Goal: Transaction & Acquisition: Purchase product/service

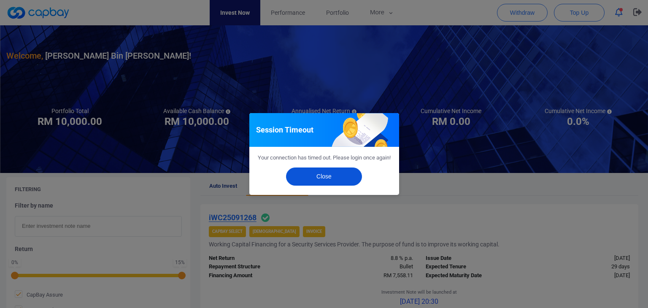
click at [327, 181] on button "Close" at bounding box center [324, 176] width 76 height 18
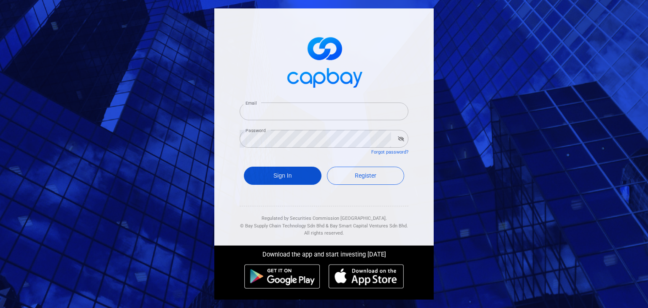
type input "[EMAIL_ADDRESS][DOMAIN_NAME]"
click at [283, 179] on button "Sign In" at bounding box center [283, 176] width 78 height 18
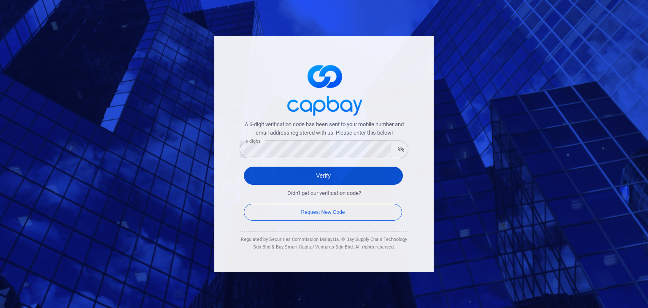
click at [269, 174] on button "Verify" at bounding box center [323, 176] width 159 height 18
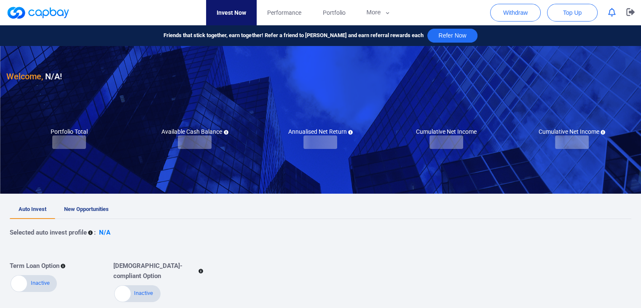
checkbox input "true"
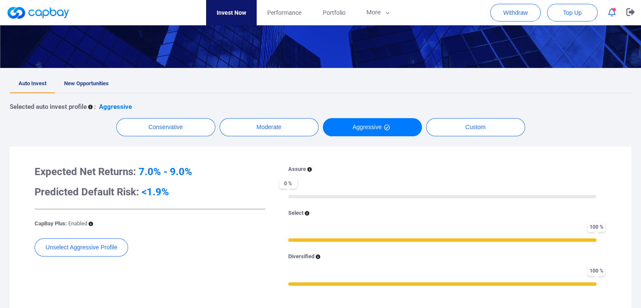
scroll to position [126, 0]
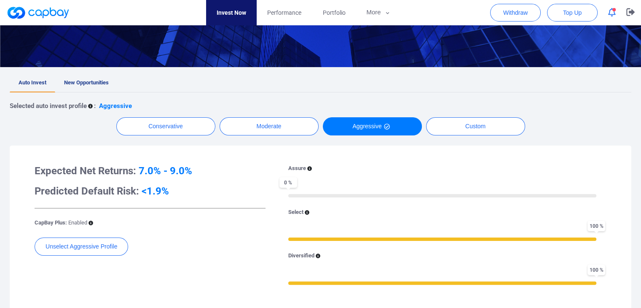
click at [74, 72] on div "Welcome, Mohammad Roes Bin Mohamed Kamaruddin ! Portfolio Total Portfolio Total…" at bounding box center [320, 217] width 641 height 596
click at [80, 84] on span "New Opportunities" at bounding box center [86, 82] width 45 height 6
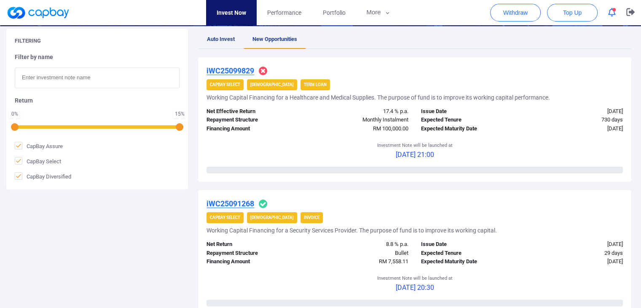
scroll to position [169, 0]
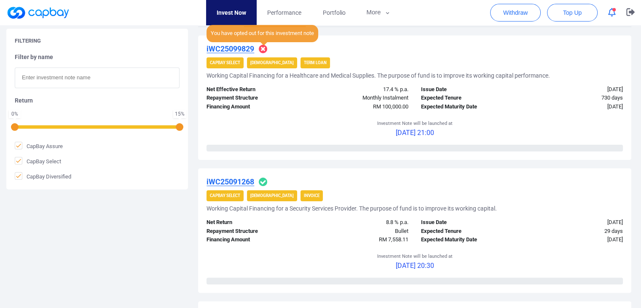
click at [263, 48] on icon at bounding box center [263, 49] width 8 height 8
click at [261, 48] on icon at bounding box center [263, 49] width 8 height 8
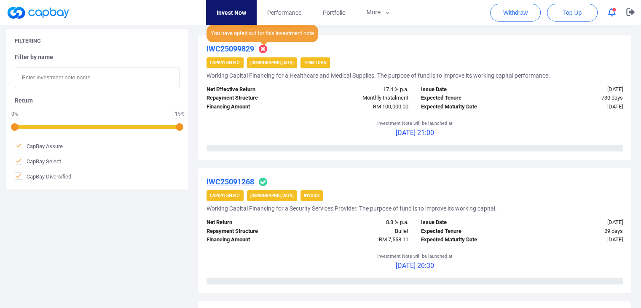
click at [261, 48] on icon at bounding box center [263, 49] width 8 height 8
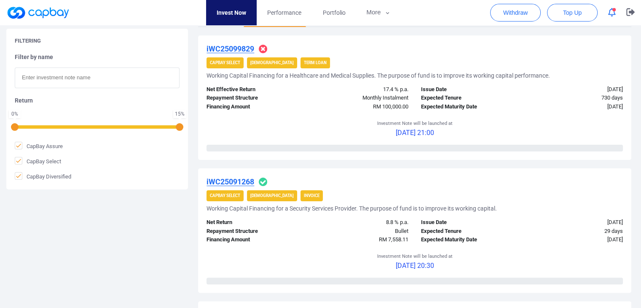
click at [302, 110] on div "Financing Amount" at bounding box center [253, 106] width 107 height 9
click at [604, 98] on div "730 days" at bounding box center [575, 98] width 107 height 9
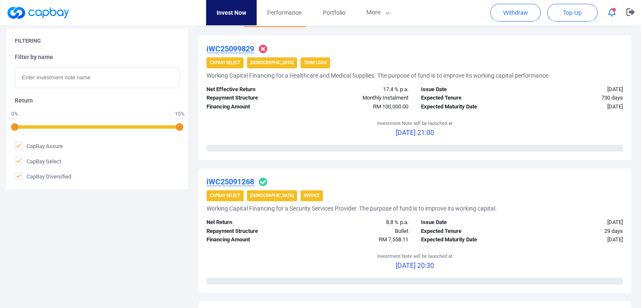
click at [401, 102] on div "RM 100,000.00" at bounding box center [361, 106] width 107 height 9
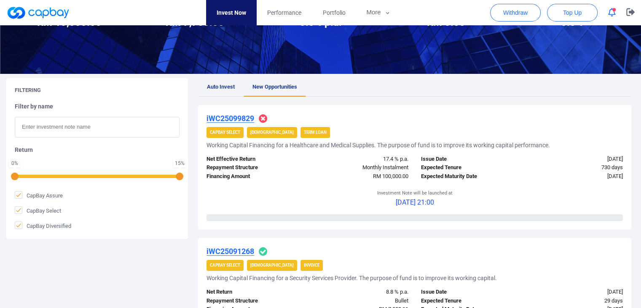
scroll to position [84, 0]
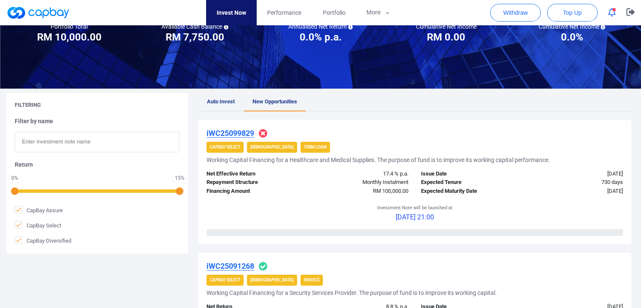
click at [239, 132] on u "iWC25099829" at bounding box center [231, 133] width 48 height 9
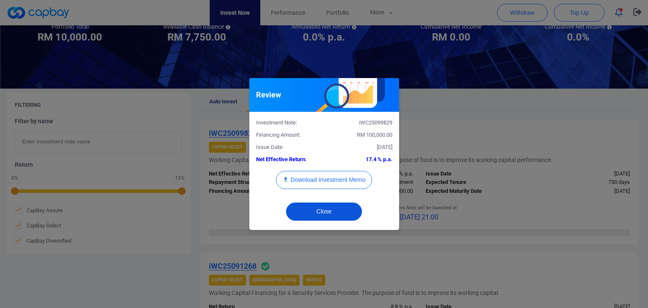
click at [331, 210] on button "Close" at bounding box center [324, 211] width 76 height 18
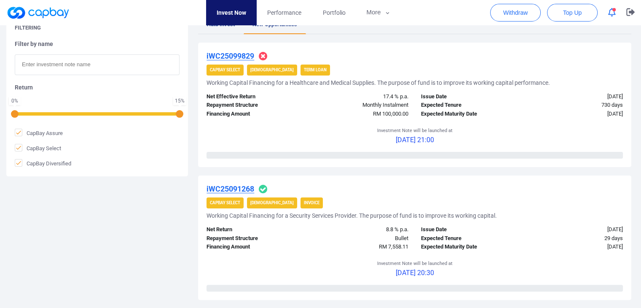
scroll to position [169, 0]
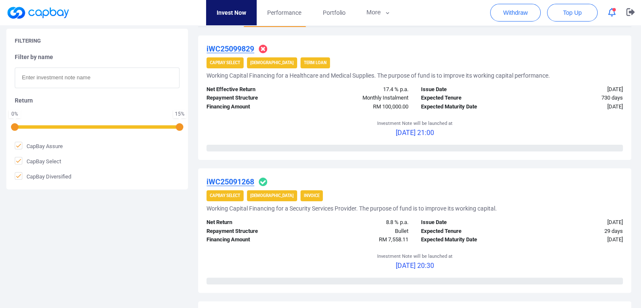
click at [238, 182] on u "iWC25091268" at bounding box center [231, 181] width 48 height 9
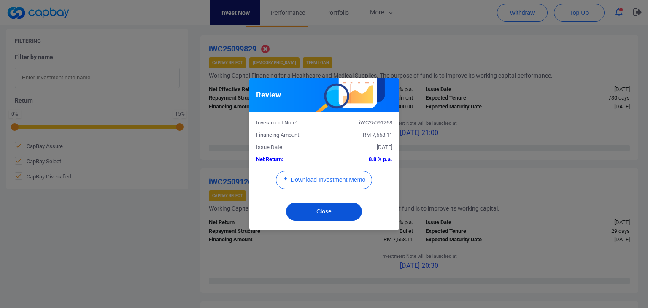
click at [332, 211] on button "Close" at bounding box center [324, 211] width 76 height 18
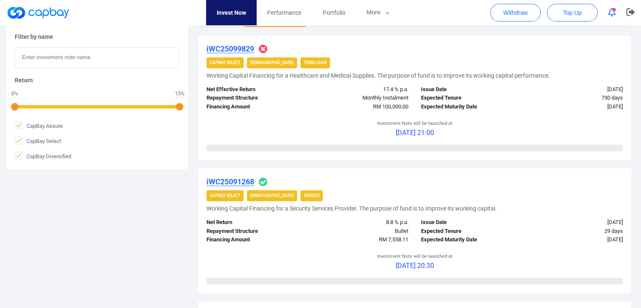
scroll to position [126, 0]
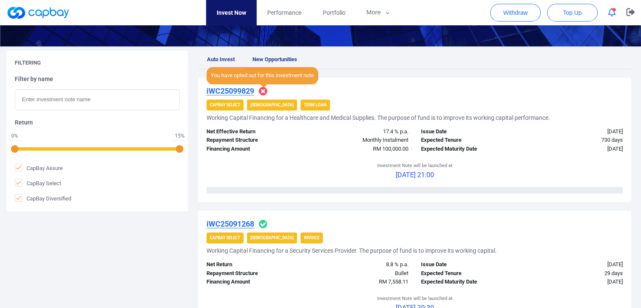
click at [261, 89] on icon at bounding box center [263, 91] width 8 height 8
click at [263, 92] on icon at bounding box center [263, 91] width 8 height 8
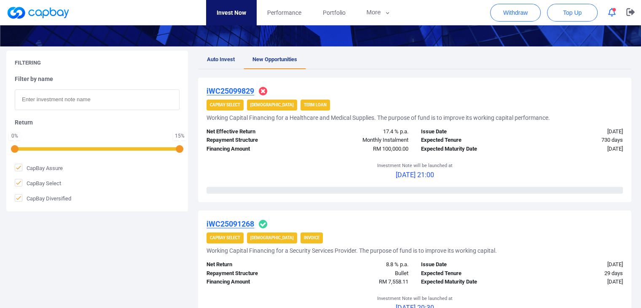
click at [260, 225] on icon at bounding box center [263, 224] width 8 height 8
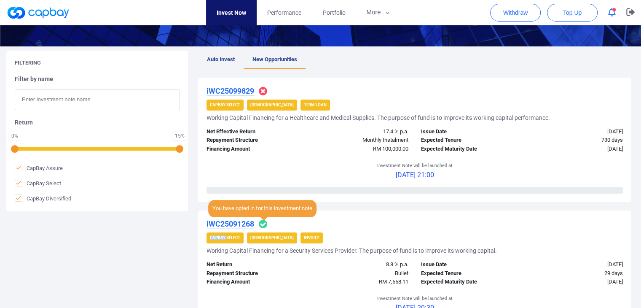
click at [260, 224] on icon at bounding box center [263, 224] width 8 height 8
click at [264, 223] on icon at bounding box center [263, 224] width 8 height 8
click at [265, 223] on icon at bounding box center [263, 224] width 8 height 8
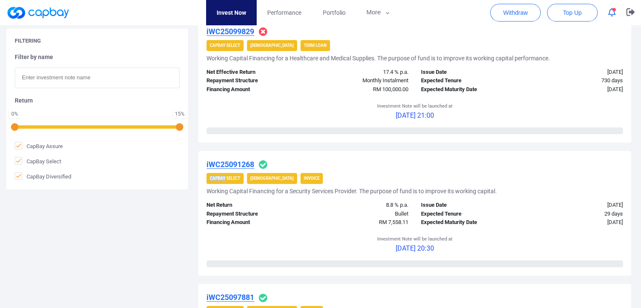
scroll to position [253, 0]
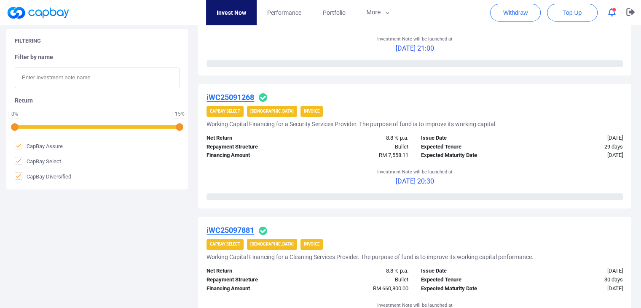
click at [263, 228] on icon at bounding box center [263, 230] width 8 height 8
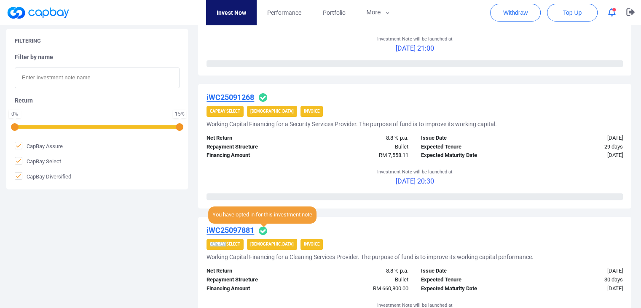
click at [263, 228] on icon at bounding box center [263, 230] width 8 height 8
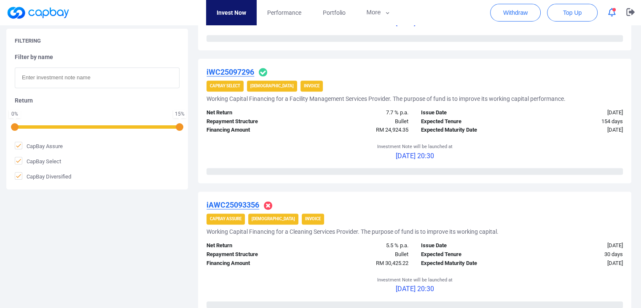
scroll to position [1138, 0]
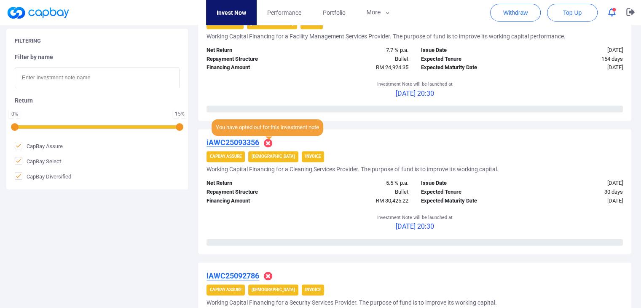
click at [268, 143] on icon at bounding box center [268, 143] width 8 height 8
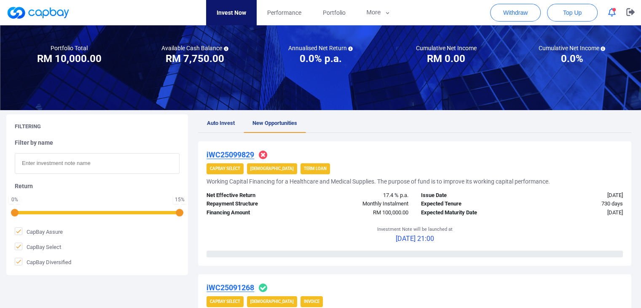
scroll to position [42, 0]
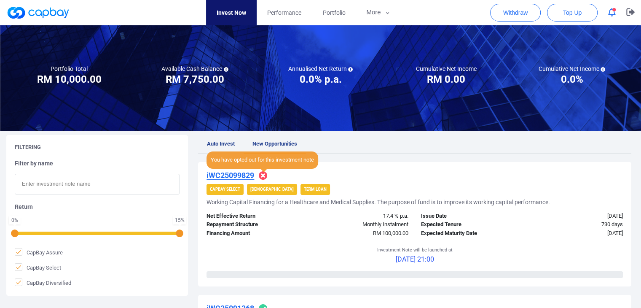
click at [264, 174] on icon at bounding box center [263, 175] width 8 height 8
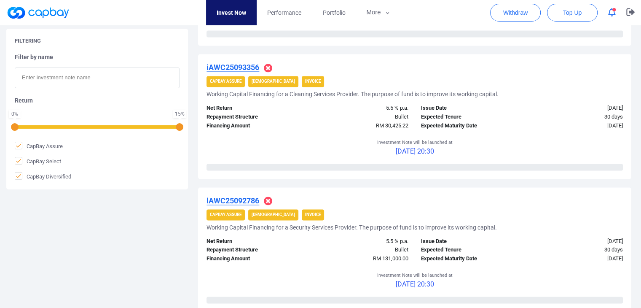
scroll to position [1265, 0]
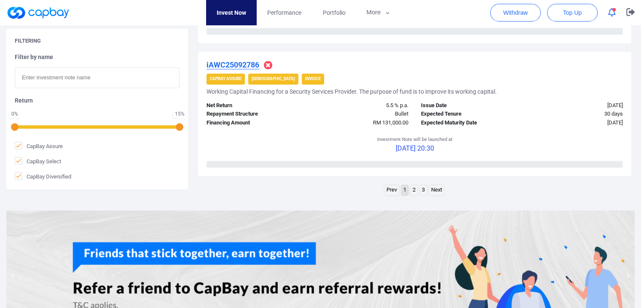
click at [411, 186] on link "2" at bounding box center [414, 190] width 7 height 11
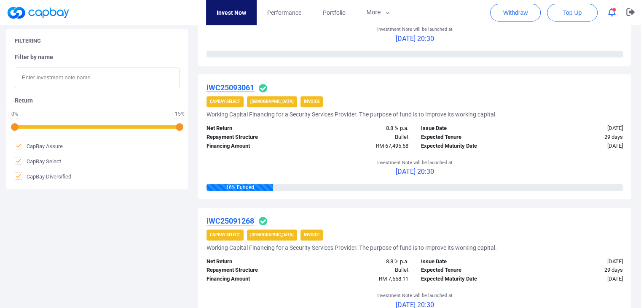
scroll to position [397, 0]
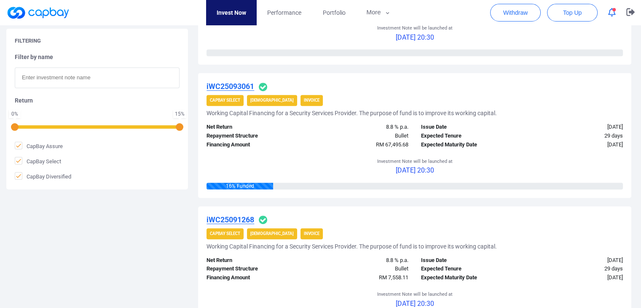
click at [239, 87] on u "iWC25093061" at bounding box center [231, 86] width 48 height 9
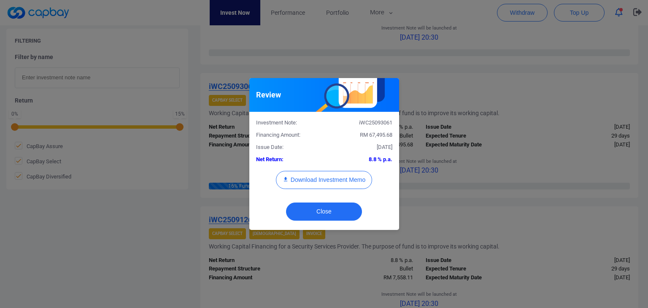
click at [445, 105] on div "Review Investment Note: iWC25093061 Financing Amount: RM 67,495.68 Issue Date: …" at bounding box center [324, 154] width 648 height 308
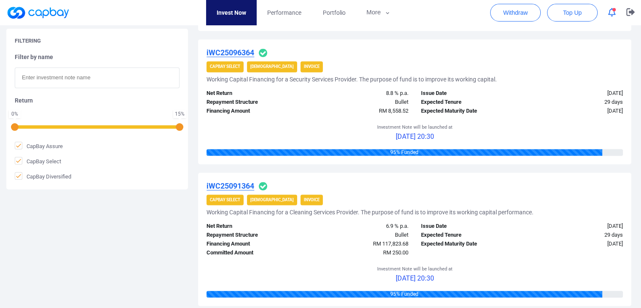
scroll to position [1240, 0]
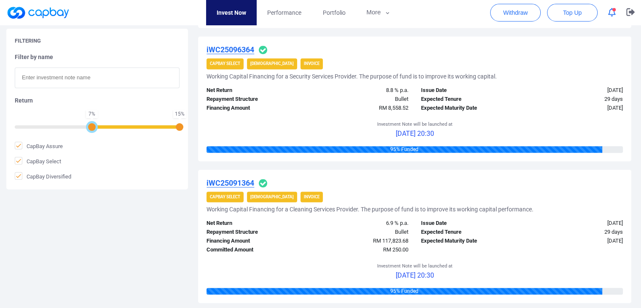
drag, startPoint x: 17, startPoint y: 127, endPoint x: 91, endPoint y: 127, distance: 74.6
click at [91, 127] on div at bounding box center [92, 127] width 8 height 8
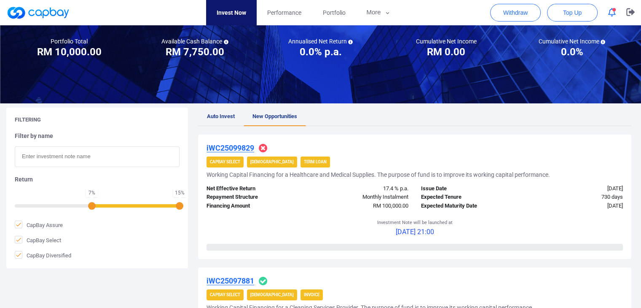
scroll to position [84, 0]
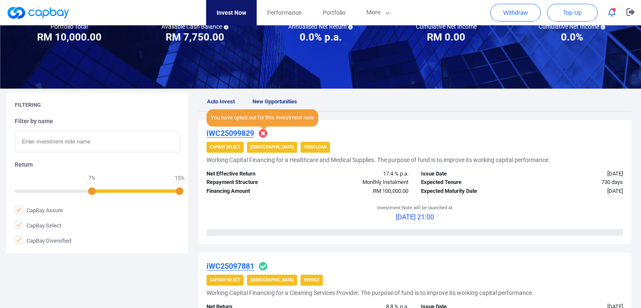
click at [264, 134] on icon at bounding box center [263, 133] width 8 height 8
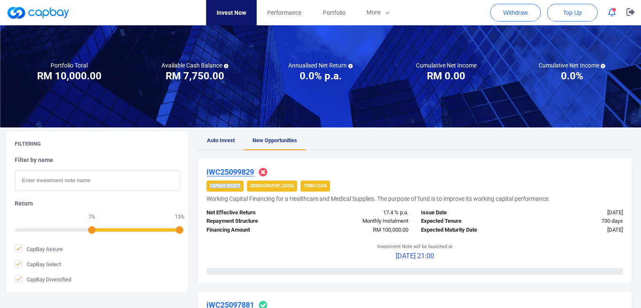
scroll to position [0, 0]
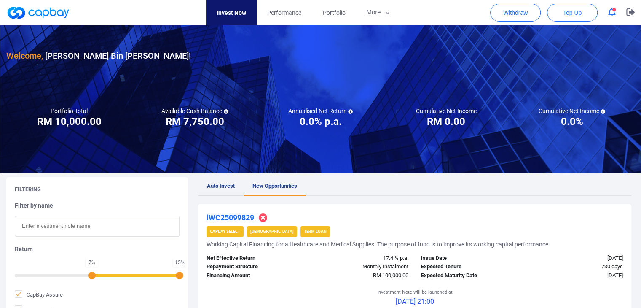
click at [215, 186] on span "Auto Invest" at bounding box center [221, 186] width 28 height 6
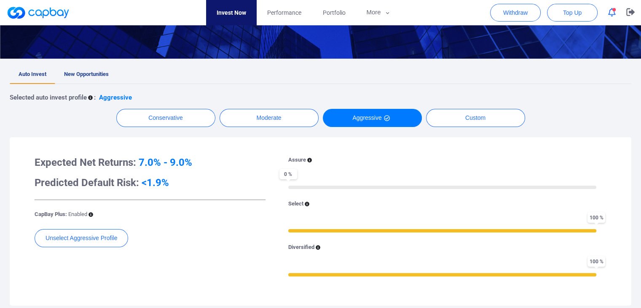
scroll to position [253, 0]
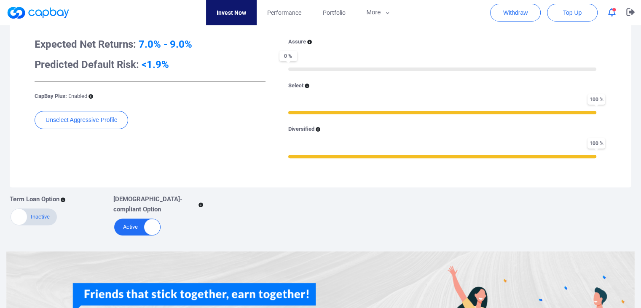
click at [26, 218] on div at bounding box center [19, 217] width 16 height 16
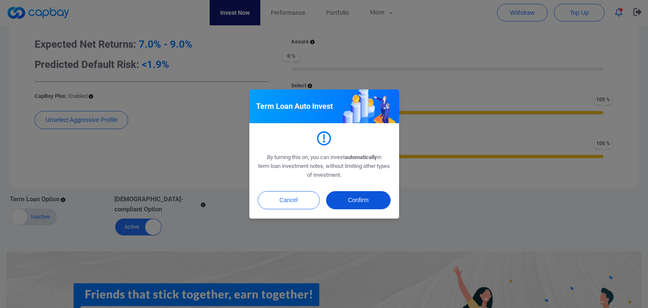
click at [364, 196] on button "Confirm" at bounding box center [358, 200] width 65 height 18
checkbox input "true"
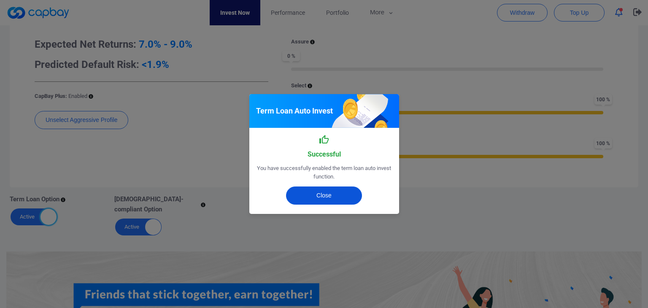
click at [325, 195] on button "Close" at bounding box center [324, 195] width 76 height 18
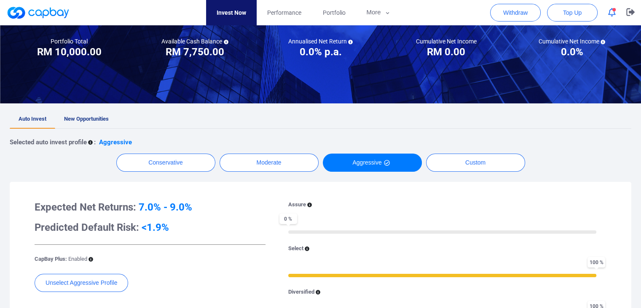
scroll to position [84, 0]
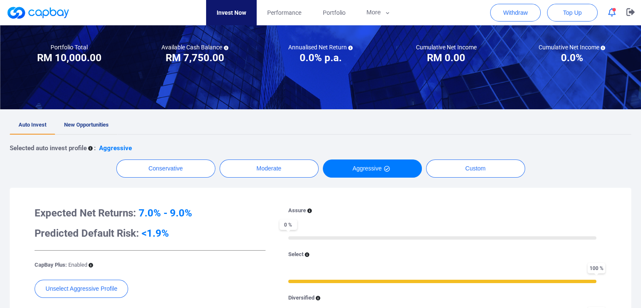
click at [76, 126] on span "New Opportunities" at bounding box center [86, 124] width 45 height 6
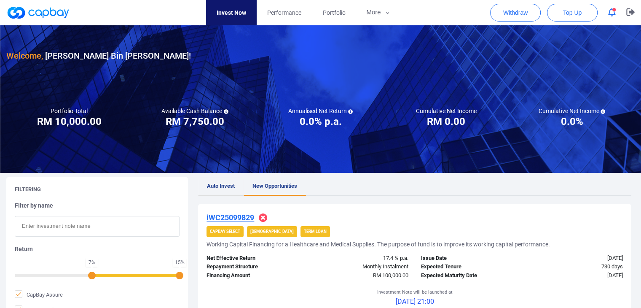
click at [224, 182] on link "Auto Invest" at bounding box center [221, 186] width 46 height 19
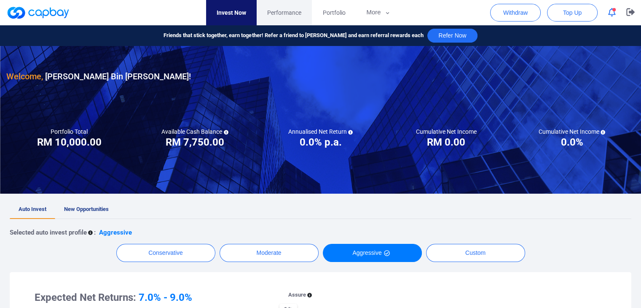
click at [270, 13] on span "Performance" at bounding box center [284, 12] width 34 height 9
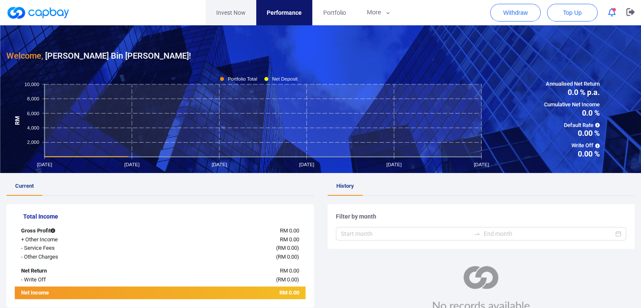
click at [227, 13] on link "Invest Now" at bounding box center [231, 12] width 51 height 25
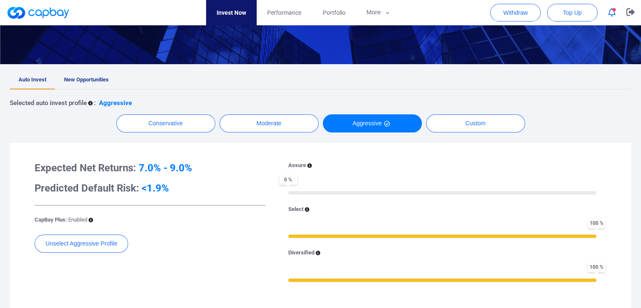
scroll to position [126, 0]
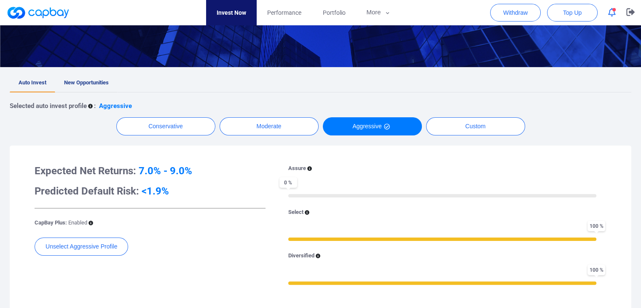
click at [87, 83] on span "New Opportunities" at bounding box center [86, 82] width 45 height 6
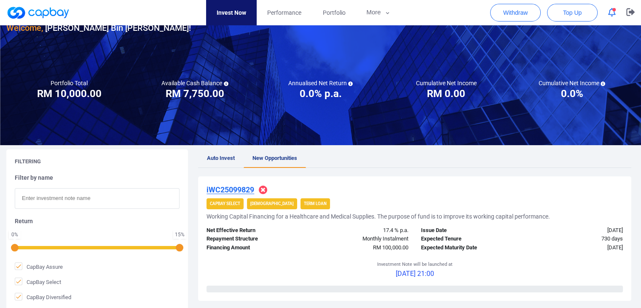
scroll to position [42, 0]
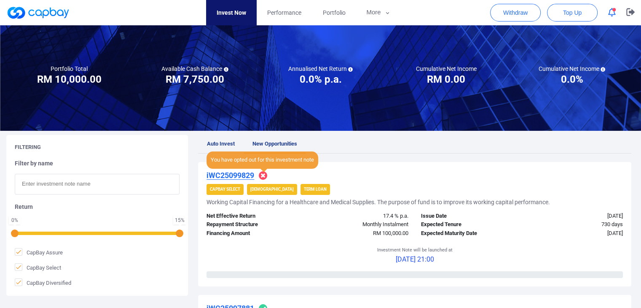
click at [267, 176] on icon at bounding box center [263, 175] width 8 height 8
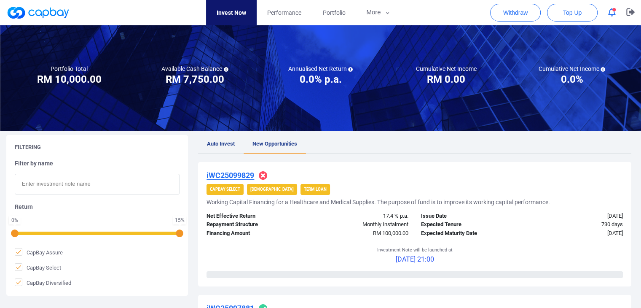
click at [293, 171] on div at bounding box center [279, 175] width 42 height 9
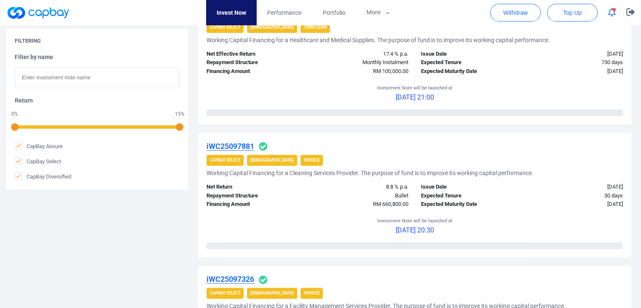
scroll to position [211, 0]
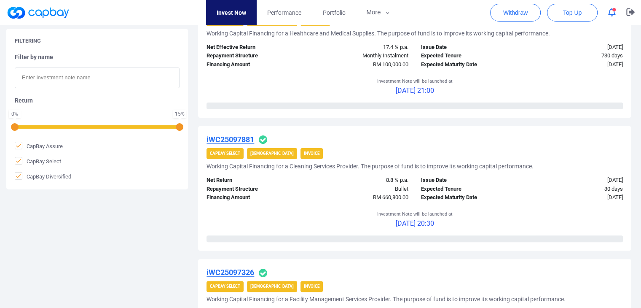
click at [70, 127] on div "0 % 15 %" at bounding box center [97, 126] width 165 height 6
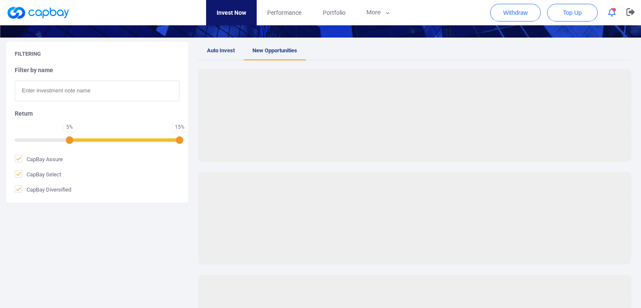
scroll to position [84, 0]
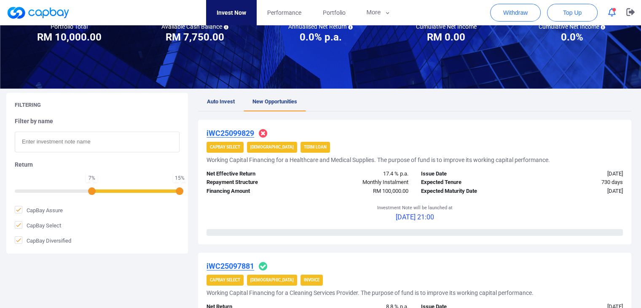
click at [97, 189] on div at bounding box center [97, 190] width 165 height 2
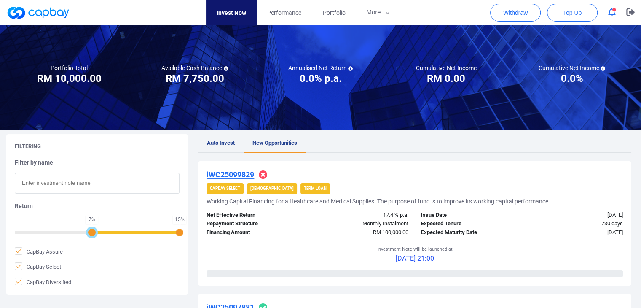
scroll to position [0, 0]
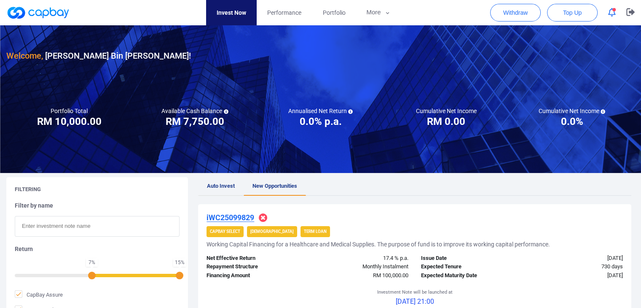
click at [224, 190] on link "Auto Invest" at bounding box center [221, 186] width 46 height 19
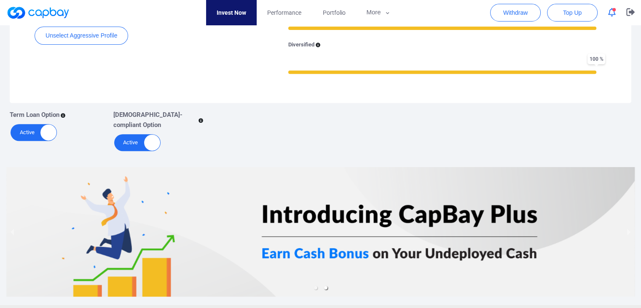
scroll to position [211, 0]
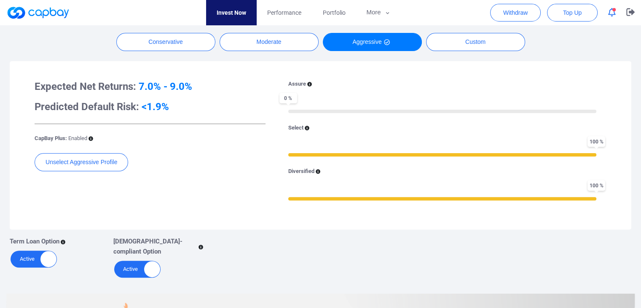
click at [414, 110] on div at bounding box center [442, 111] width 308 height 2
click at [411, 111] on div at bounding box center [442, 111] width 308 height 3
click at [410, 112] on div at bounding box center [442, 111] width 308 height 3
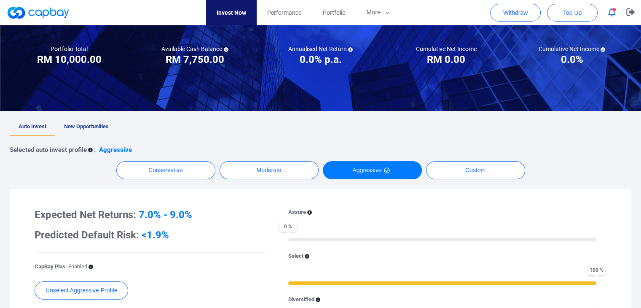
scroll to position [68, 0]
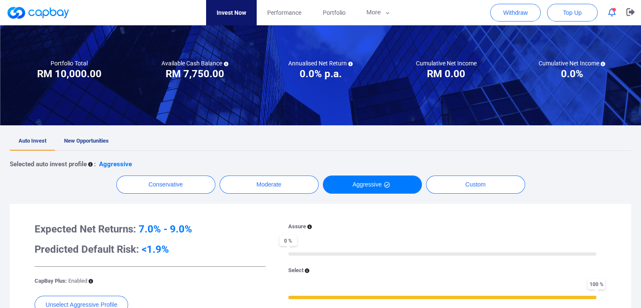
click at [82, 142] on span "New Opportunities" at bounding box center [86, 140] width 45 height 6
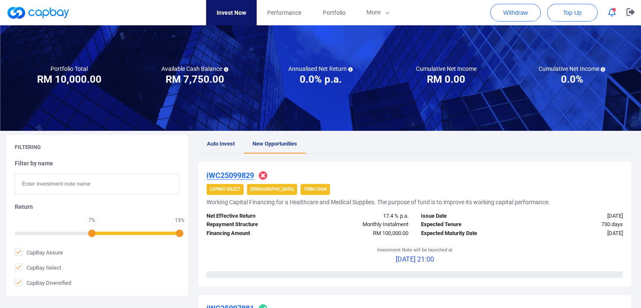
scroll to position [84, 0]
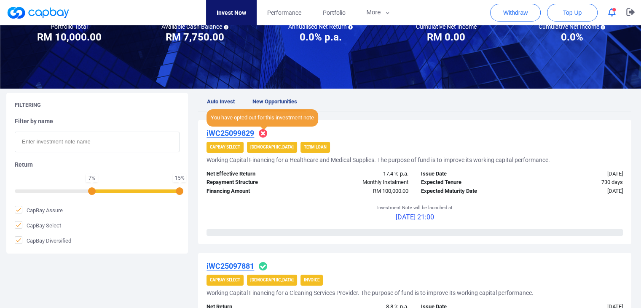
click at [263, 132] on icon at bounding box center [263, 133] width 8 height 8
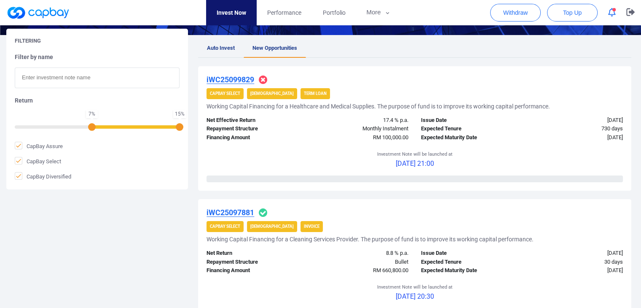
scroll to position [253, 0]
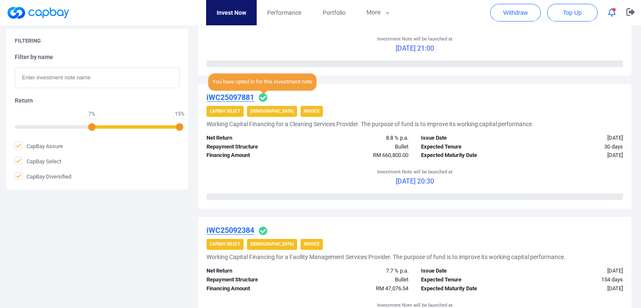
click at [263, 95] on icon at bounding box center [263, 97] width 8 height 8
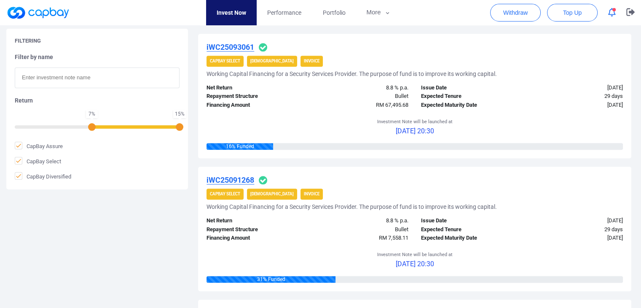
scroll to position [970, 0]
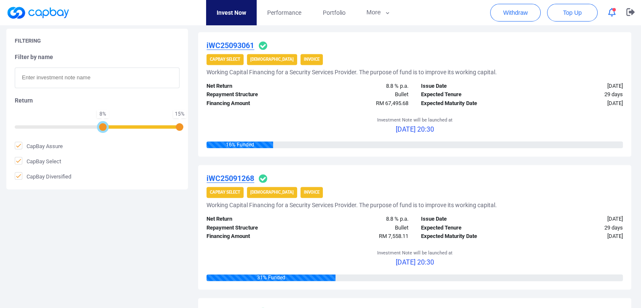
click at [98, 128] on div "8 % 15 %" at bounding box center [97, 126] width 165 height 6
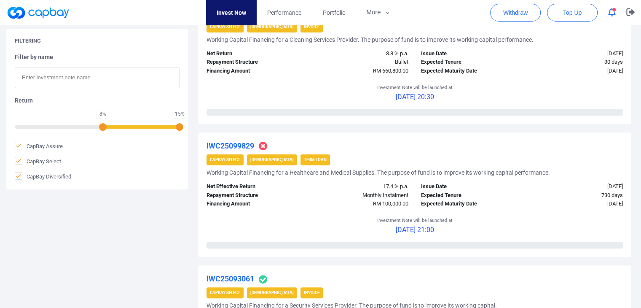
scroll to position [202, 0]
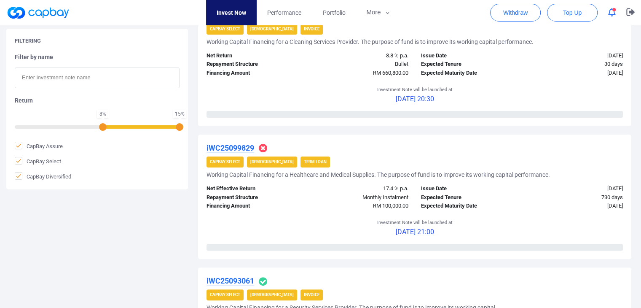
click at [255, 161] on strong "[DEMOGRAPHIC_DATA]" at bounding box center [271, 161] width 43 height 5
click at [310, 143] on div "iWC25099829" at bounding box center [415, 148] width 417 height 10
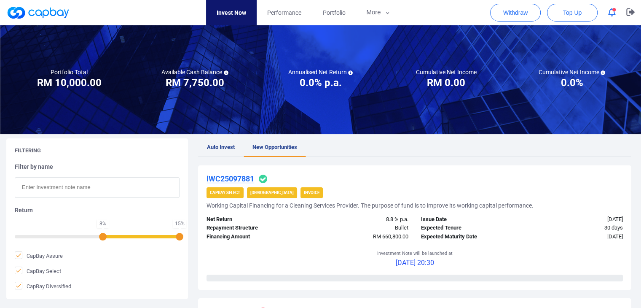
scroll to position [34, 0]
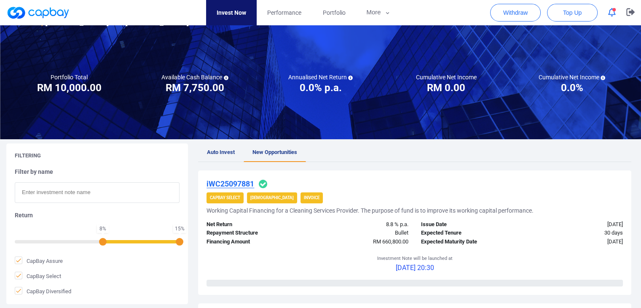
click at [613, 14] on icon "button" at bounding box center [612, 12] width 8 height 9
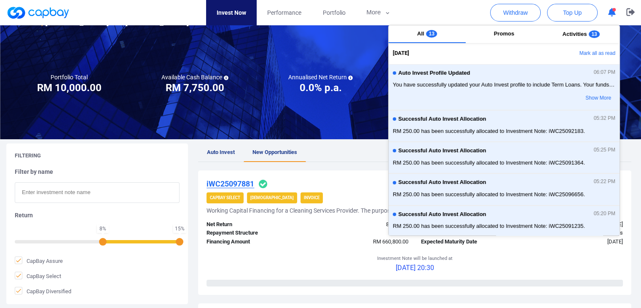
click at [613, 13] on icon "button" at bounding box center [612, 12] width 8 height 9
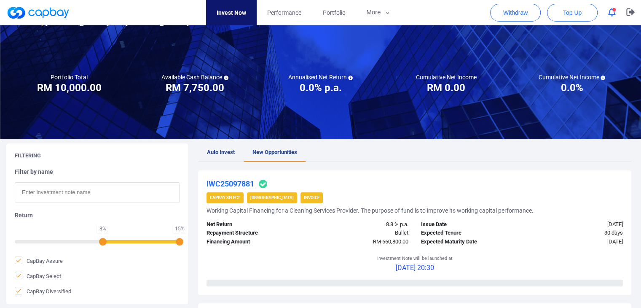
click at [229, 150] on span "Auto Invest" at bounding box center [221, 152] width 28 height 6
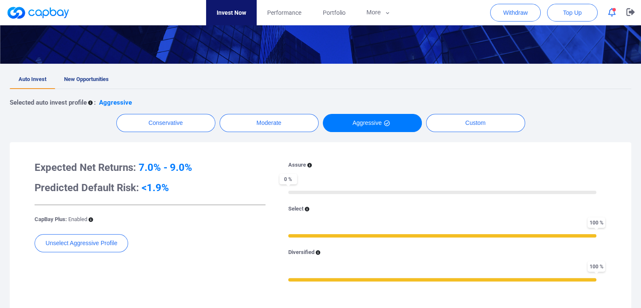
scroll to position [110, 0]
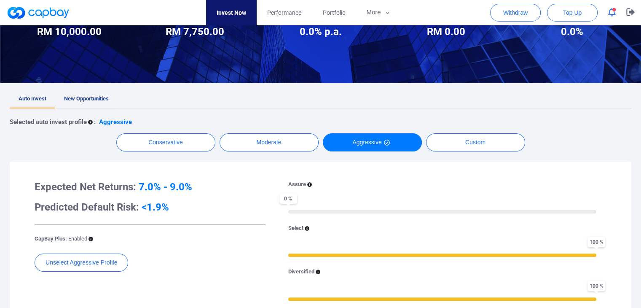
click at [74, 98] on span "New Opportunities" at bounding box center [86, 98] width 45 height 6
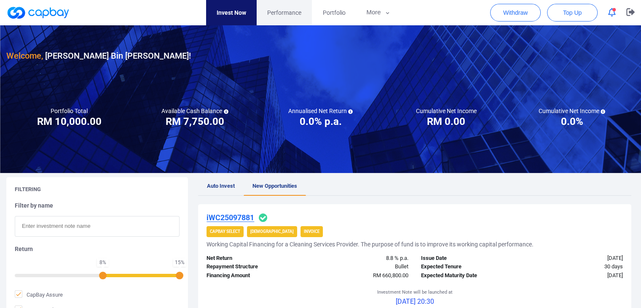
click at [278, 11] on span "Performance" at bounding box center [284, 12] width 34 height 9
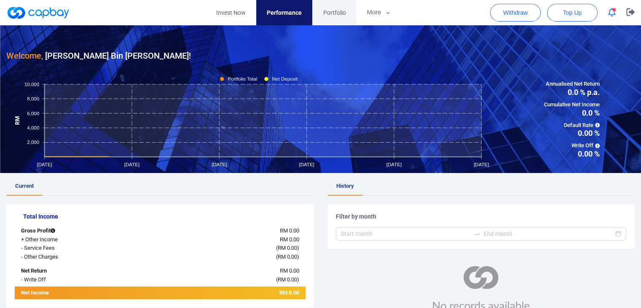
click at [328, 11] on span "Portfolio" at bounding box center [334, 12] width 23 height 9
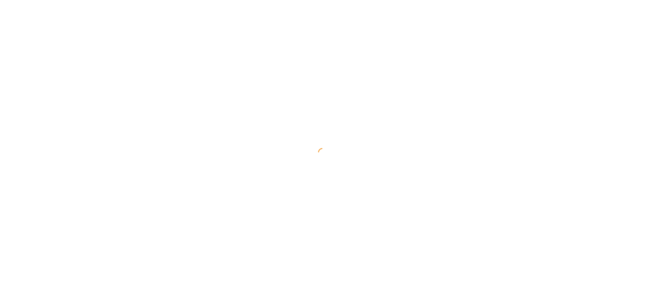
click at [501, 89] on div at bounding box center [324, 154] width 648 height 308
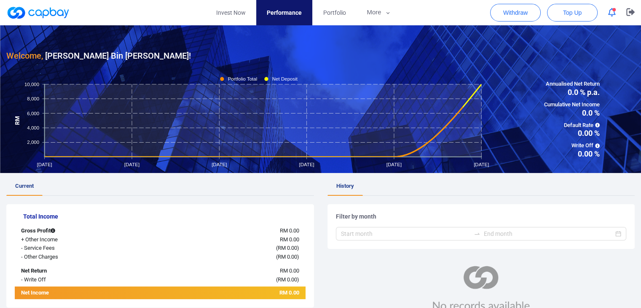
click at [456, 199] on div "Filter by month" at bounding box center [482, 261] width 308 height 130
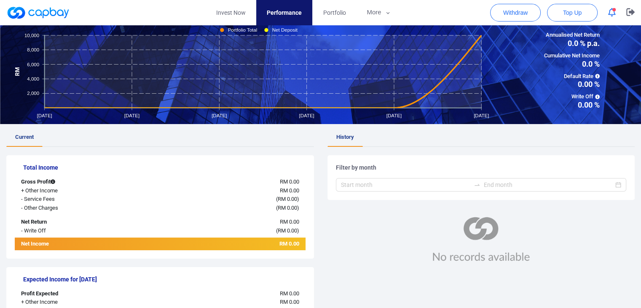
scroll to position [42, 0]
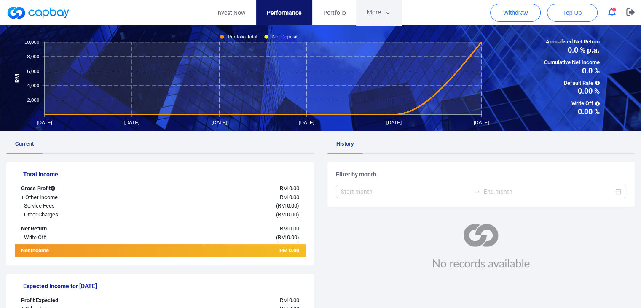
click at [373, 11] on button "More" at bounding box center [378, 12] width 45 height 25
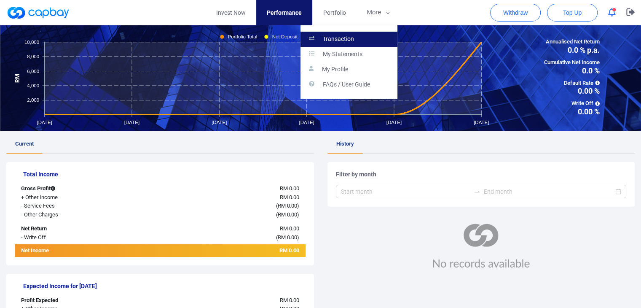
click at [341, 39] on p "Transaction" at bounding box center [338, 39] width 31 height 8
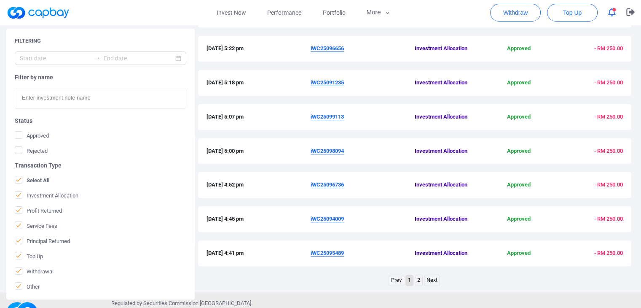
scroll to position [250, 0]
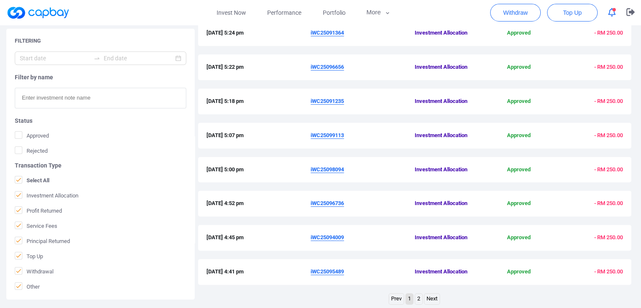
click at [341, 169] on u "iWC25098094" at bounding box center [327, 169] width 33 height 6
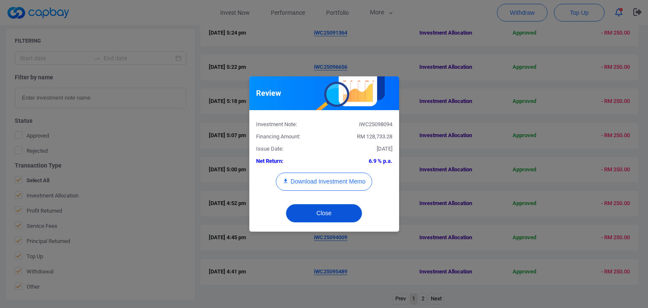
click at [332, 210] on button "Close" at bounding box center [324, 213] width 76 height 18
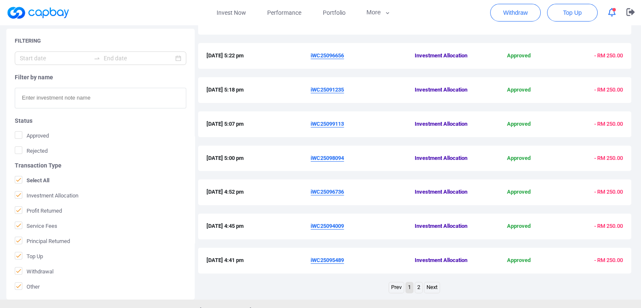
scroll to position [292, 0]
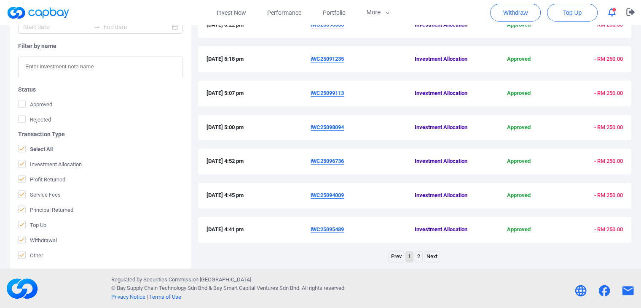
click at [418, 254] on link "2" at bounding box center [418, 256] width 7 height 11
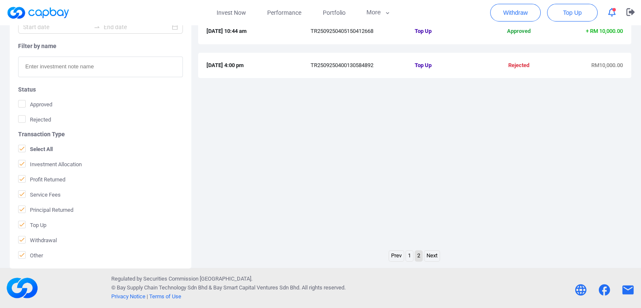
scroll to position [142, 0]
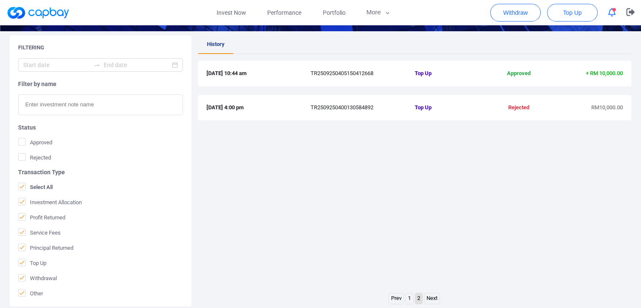
click at [406, 296] on link "1" at bounding box center [409, 298] width 7 height 11
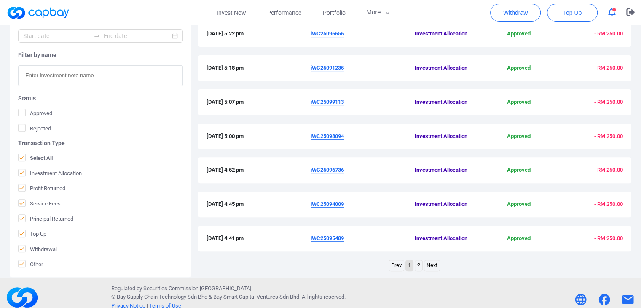
scroll to position [292, 0]
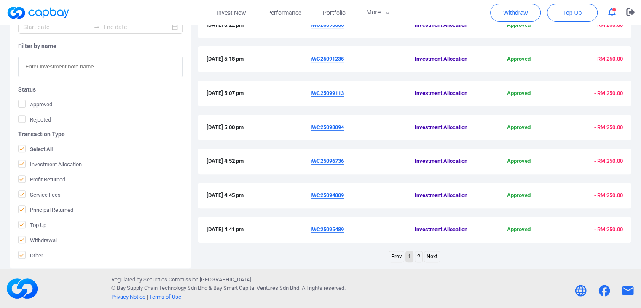
click at [336, 229] on u "iWC25095489" at bounding box center [327, 229] width 33 height 6
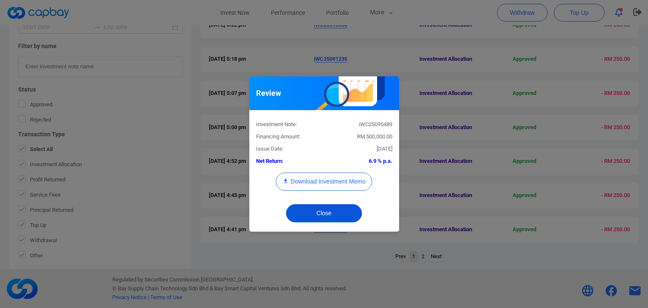
click at [329, 216] on button "Close" at bounding box center [324, 213] width 76 height 18
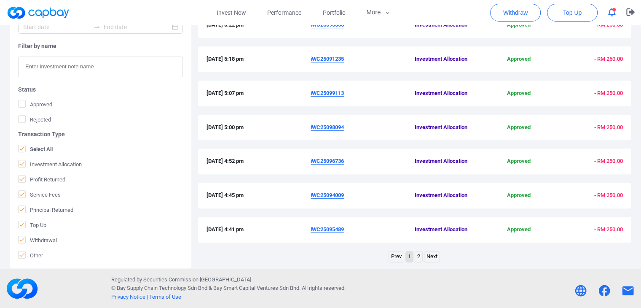
click at [327, 195] on u "iWC25094009" at bounding box center [327, 195] width 33 height 6
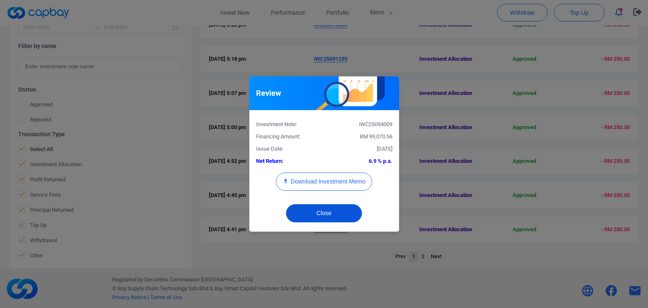
click at [327, 211] on button "Close" at bounding box center [324, 213] width 76 height 18
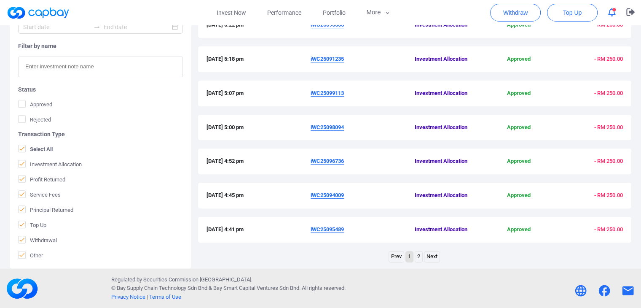
click at [326, 163] on u "iWC25096736" at bounding box center [327, 161] width 33 height 6
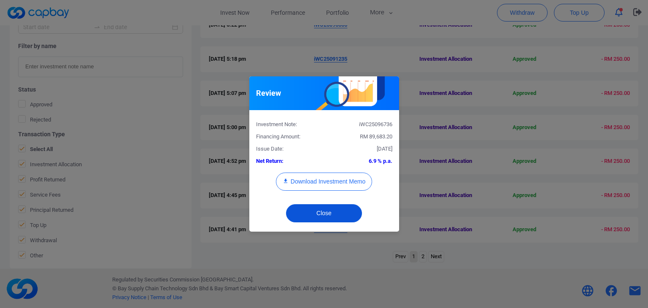
click at [333, 212] on button "Close" at bounding box center [324, 213] width 76 height 18
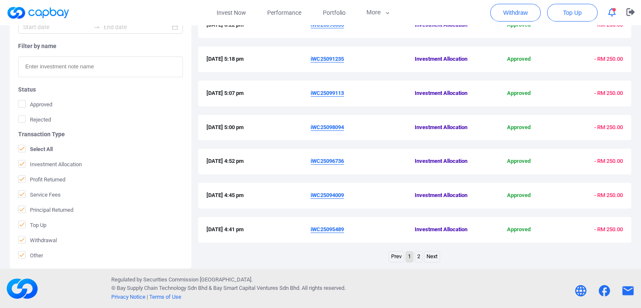
click at [336, 128] on u "iWC25098094" at bounding box center [327, 127] width 33 height 6
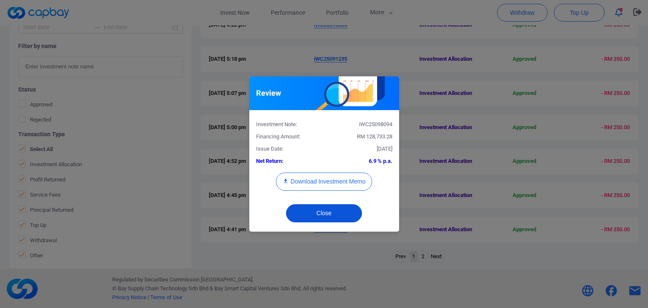
click at [344, 213] on button "Close" at bounding box center [324, 213] width 76 height 18
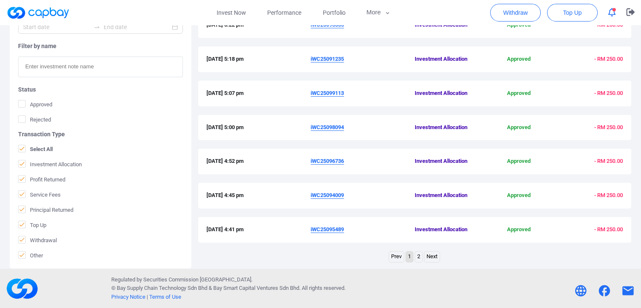
click at [328, 94] on u "iWC25099113" at bounding box center [327, 93] width 33 height 6
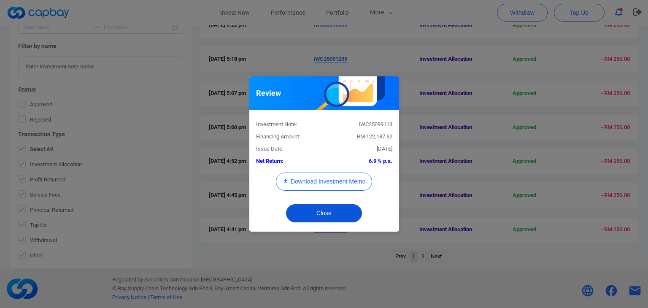
click at [354, 210] on button "Close" at bounding box center [324, 213] width 76 height 18
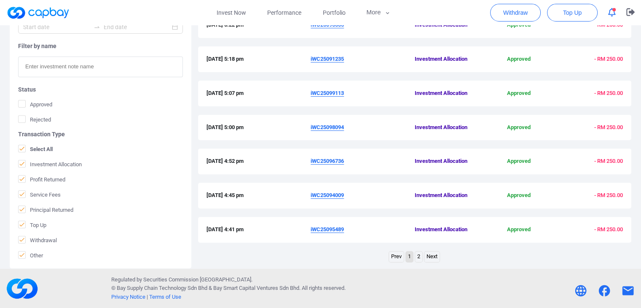
click at [336, 58] on u "iWC25091235" at bounding box center [327, 59] width 33 height 6
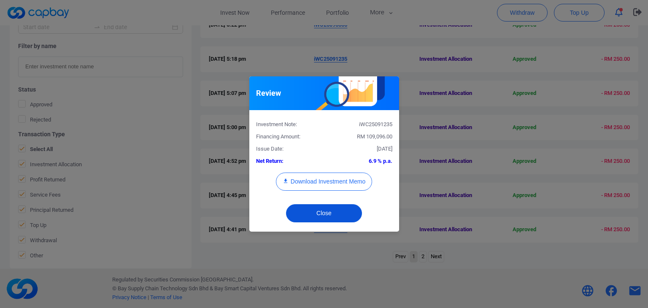
click at [341, 210] on button "Close" at bounding box center [324, 213] width 76 height 18
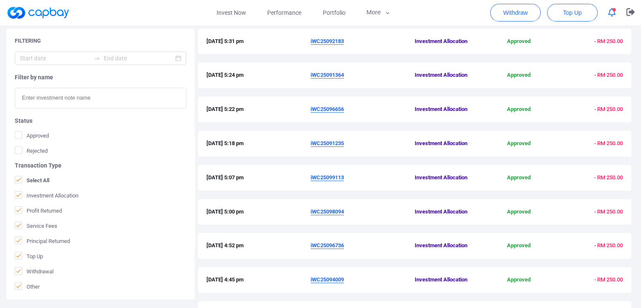
scroll to position [166, 0]
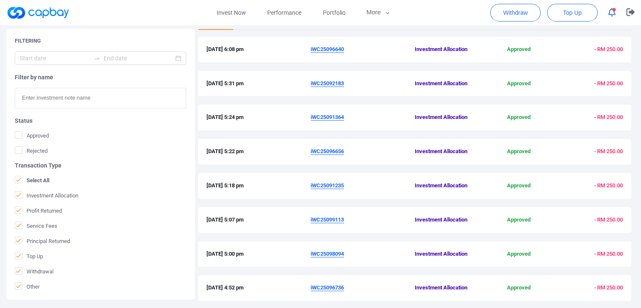
click at [340, 150] on u "iWC25096656" at bounding box center [327, 151] width 33 height 6
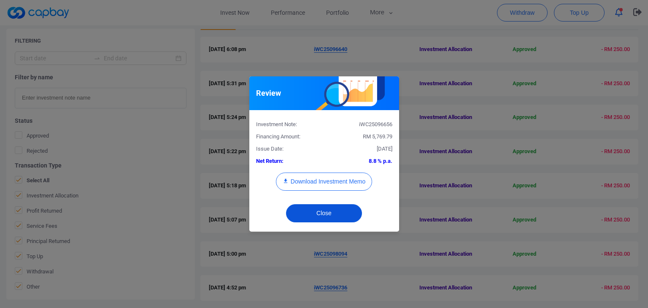
click at [343, 214] on button "Close" at bounding box center [324, 213] width 76 height 18
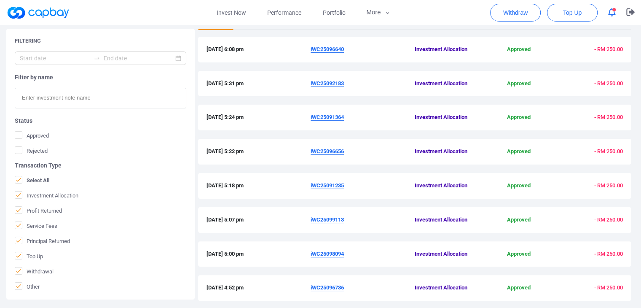
click at [333, 81] on u "iWC25092183" at bounding box center [327, 83] width 33 height 6
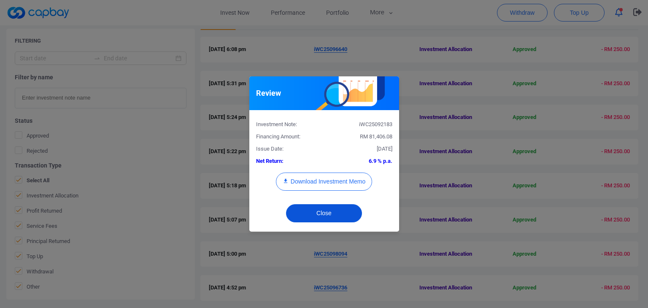
click at [320, 210] on button "Close" at bounding box center [324, 213] width 76 height 18
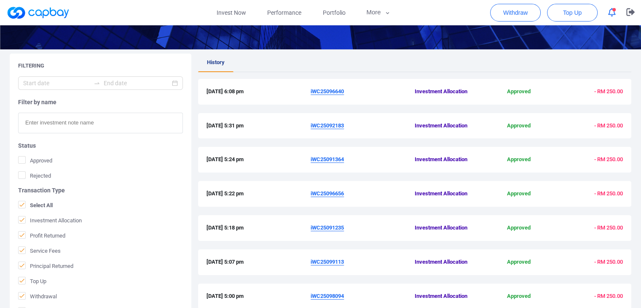
scroll to position [81, 0]
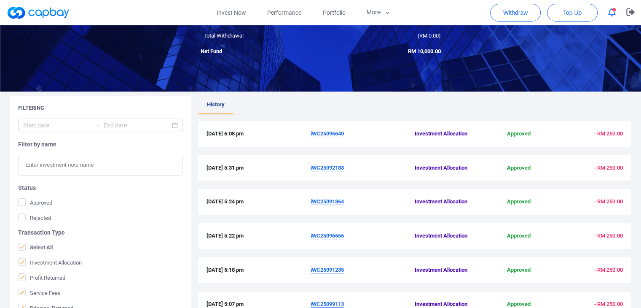
click at [334, 132] on u "iWC25096640" at bounding box center [327, 133] width 33 height 6
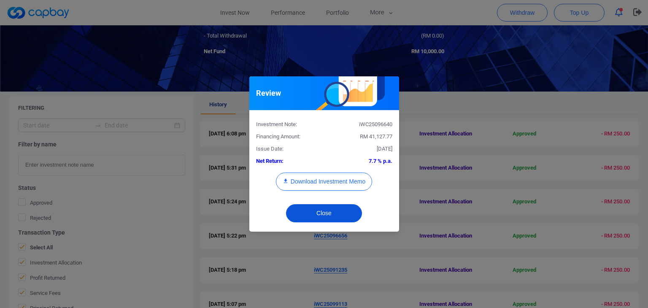
click at [341, 213] on button "Close" at bounding box center [324, 213] width 76 height 18
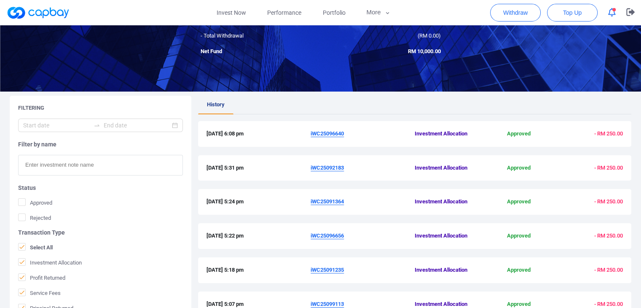
click at [327, 167] on u "iWC25092183" at bounding box center [327, 167] width 33 height 6
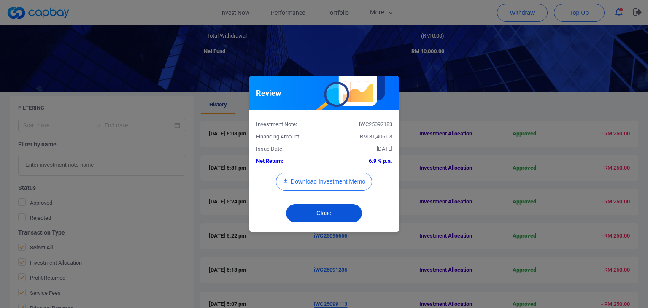
click at [332, 210] on button "Close" at bounding box center [324, 213] width 76 height 18
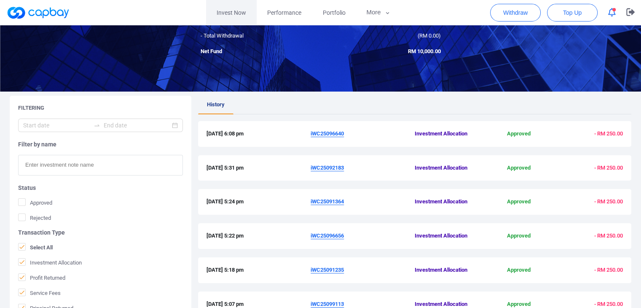
click at [225, 7] on link "Invest Now" at bounding box center [231, 12] width 51 height 25
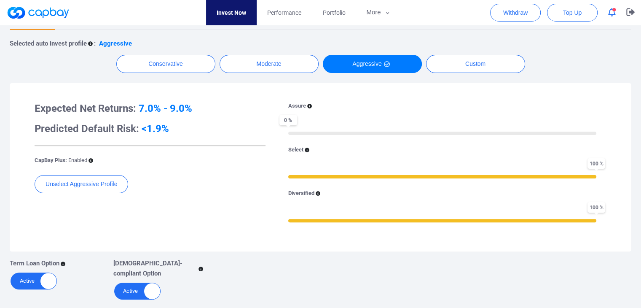
scroll to position [169, 0]
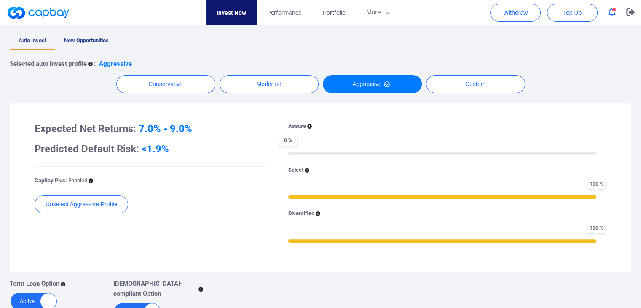
click at [95, 46] on link "New Opportunities" at bounding box center [86, 41] width 62 height 19
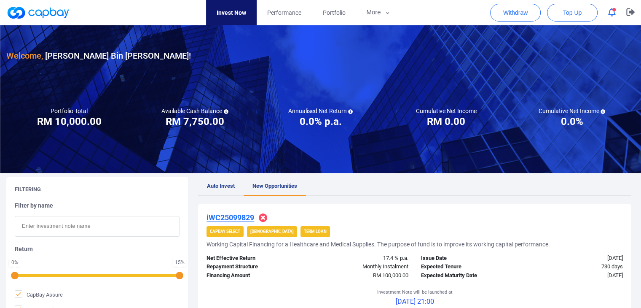
click at [71, 272] on div "0 % 15 %" at bounding box center [97, 275] width 165 height 6
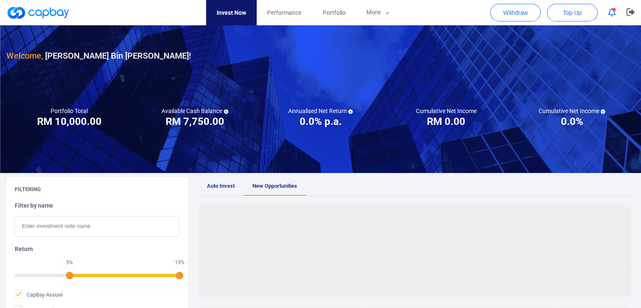
click at [97, 277] on div "5 % 15 %" at bounding box center [97, 275] width 165 height 6
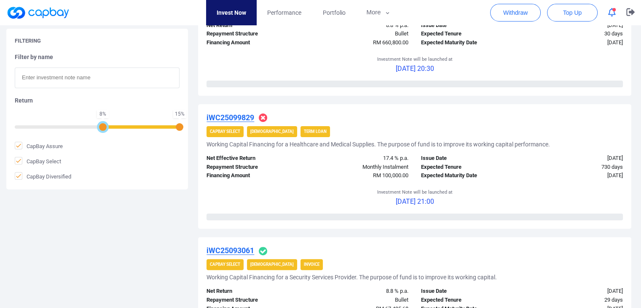
scroll to position [253, 0]
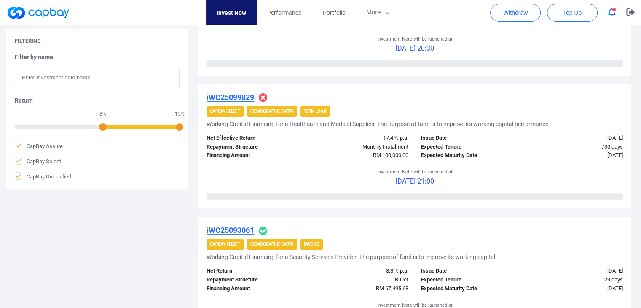
click at [373, 152] on span "RM 100,000.00" at bounding box center [390, 155] width 35 height 6
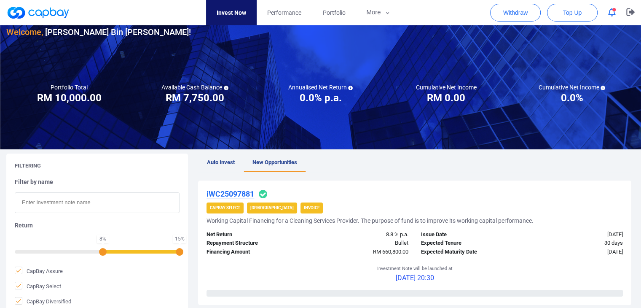
scroll to position [0, 0]
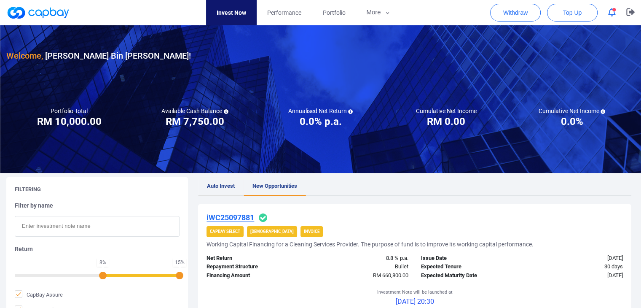
click at [223, 183] on span "Auto Invest" at bounding box center [221, 186] width 28 height 6
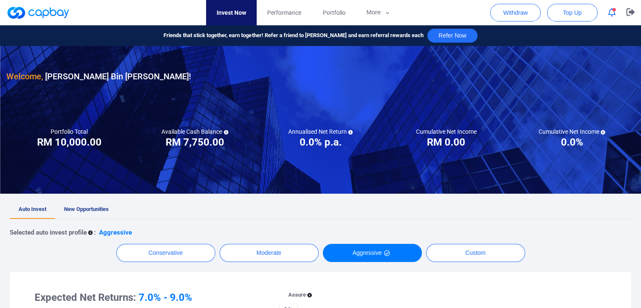
scroll to position [169, 0]
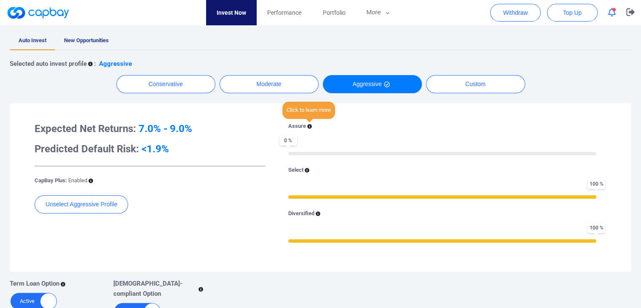
click at [308, 126] on icon at bounding box center [309, 126] width 5 height 5
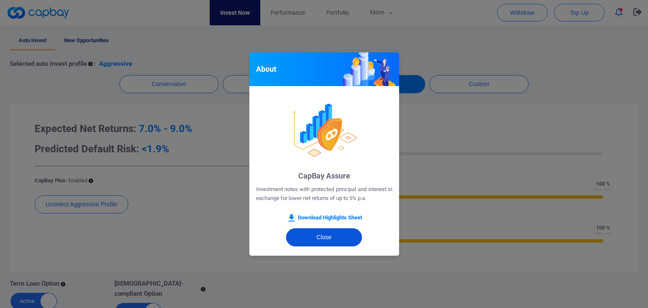
click at [323, 240] on button "Close" at bounding box center [324, 237] width 76 height 18
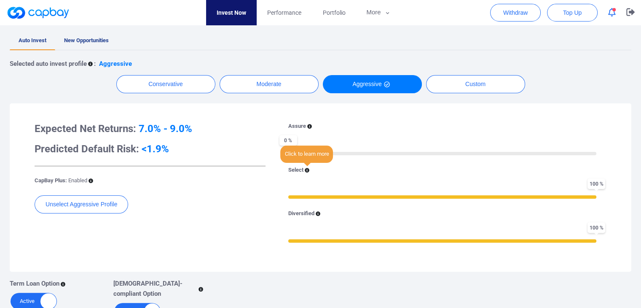
click at [309, 170] on icon at bounding box center [307, 170] width 5 height 5
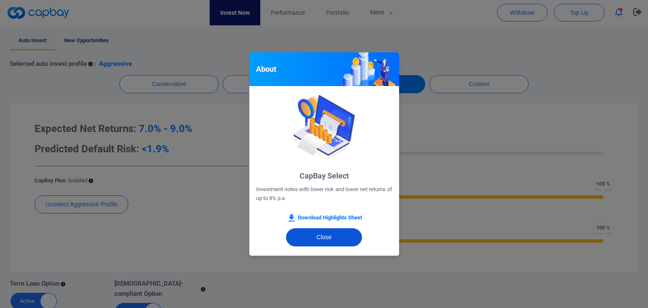
click at [324, 235] on button "Close" at bounding box center [324, 237] width 76 height 18
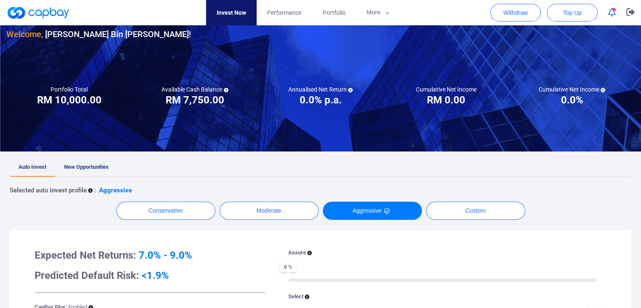
scroll to position [84, 0]
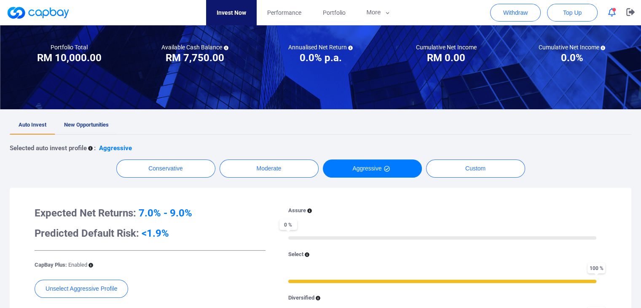
click at [90, 126] on span "New Opportunities" at bounding box center [86, 124] width 45 height 6
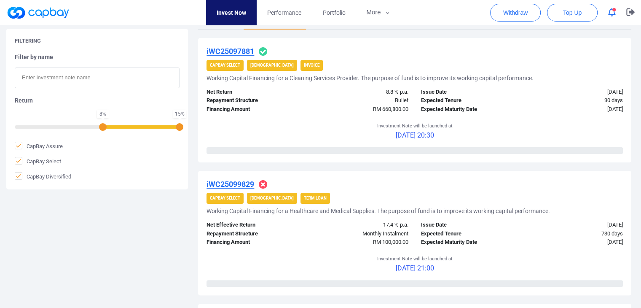
scroll to position [211, 0]
